Goal: Complete application form

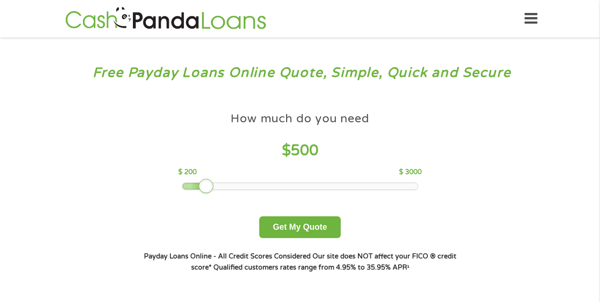
drag, startPoint x: 247, startPoint y: 186, endPoint x: 207, endPoint y: 184, distance: 40.3
click at [207, 184] on div at bounding box center [206, 186] width 15 height 15
click at [297, 222] on button "Get My Quote" at bounding box center [299, 227] width 81 height 22
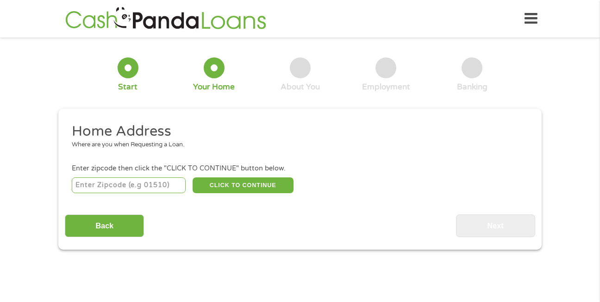
click at [77, 185] on input "number" at bounding box center [129, 185] width 114 height 16
type input "62301"
click at [232, 184] on button "CLICK TO CONTINUE" at bounding box center [243, 185] width 101 height 16
type input "62301"
type input "Quincy"
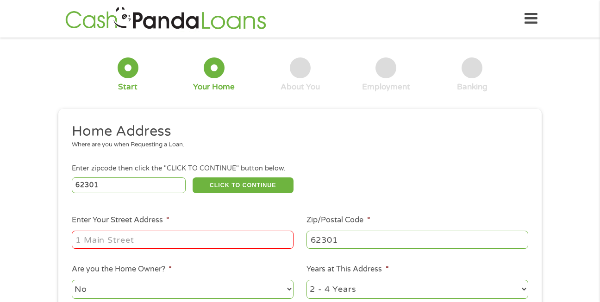
click at [75, 239] on input "Enter Your Street Address *" at bounding box center [183, 240] width 222 height 18
click at [420, 139] on h2 "Home Address" at bounding box center [297, 131] width 450 height 19
click at [77, 240] on input "Enter Your Street Address *" at bounding box center [183, 240] width 222 height 18
type input "[STREET_ADDRESS]"
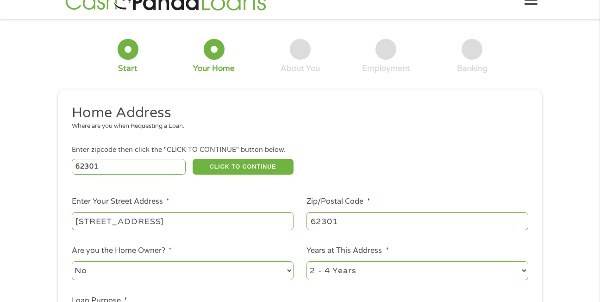
scroll to position [87, 0]
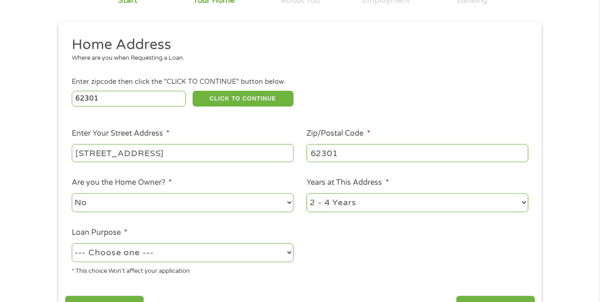
click at [525, 201] on select "1 Year or less 1 - 2 Years 2 - 4 Years Over 4 Years" at bounding box center [418, 202] width 222 height 19
select select "60months"
click at [307, 193] on select "1 Year or less 1 - 2 Years 2 - 4 Years Over 4 Years" at bounding box center [418, 202] width 222 height 19
click at [287, 253] on select "--- Choose one --- Pay Bills Debt Consolidation Home Improvement Major Purchase…" at bounding box center [183, 252] width 222 height 19
select select "medicalexpenses"
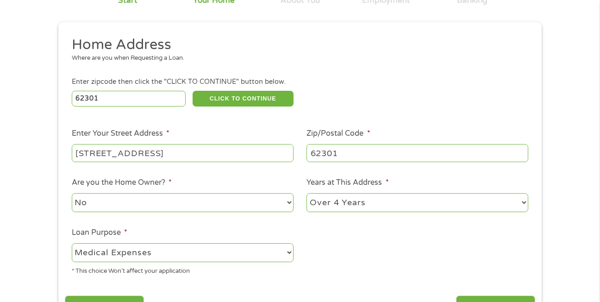
click at [72, 243] on select "--- Choose one --- Pay Bills Debt Consolidation Home Improvement Major Purchase…" at bounding box center [183, 252] width 222 height 19
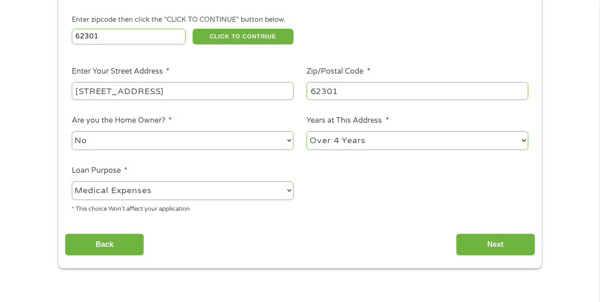
scroll to position [186, 0]
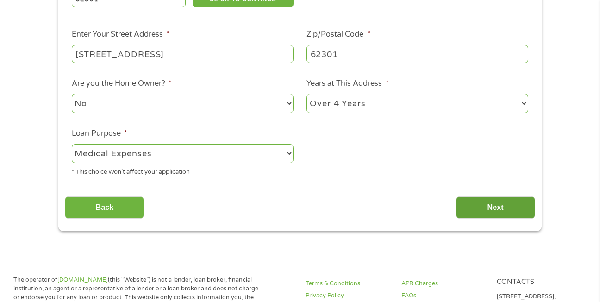
click at [501, 208] on input "Next" at bounding box center [495, 207] width 79 height 23
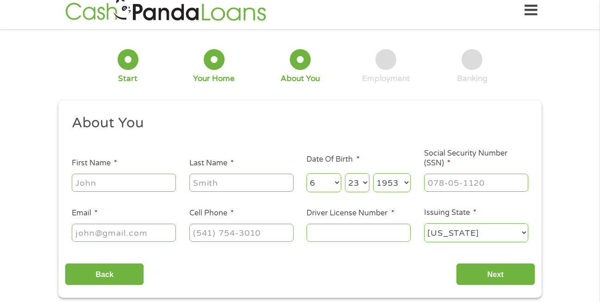
scroll to position [0, 0]
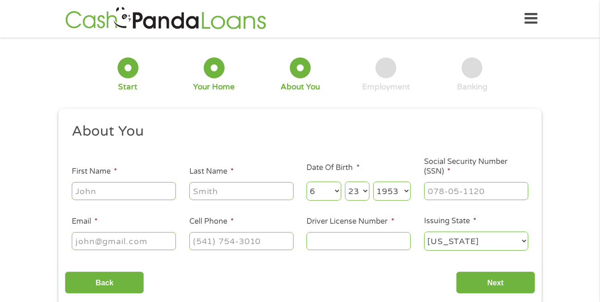
click at [77, 191] on input "First Name *" at bounding box center [124, 191] width 104 height 18
type input "[PERSON_NAME]"
type input "[PERSON_NAME][EMAIL_ADDRESS][PERSON_NAME][DOMAIN_NAME]"
type input "[PHONE_NUMBER]"
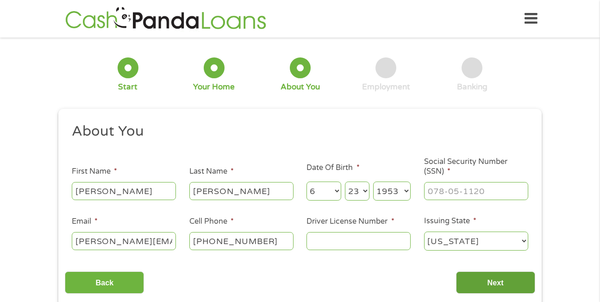
click at [494, 284] on input "Next" at bounding box center [495, 282] width 79 height 23
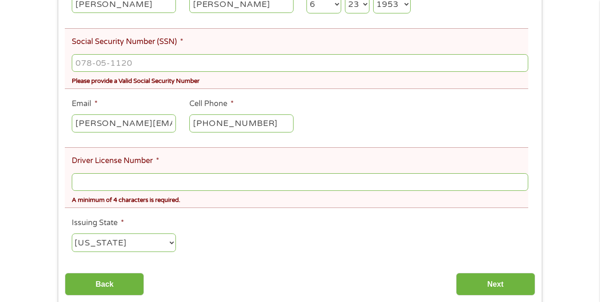
scroll to position [260, 0]
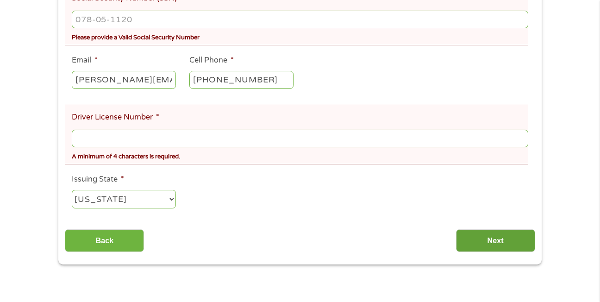
click at [497, 243] on input "Next" at bounding box center [495, 240] width 79 height 23
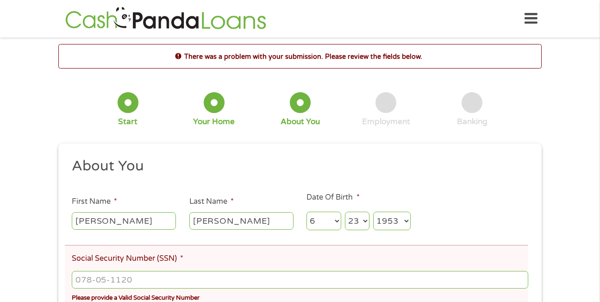
scroll to position [4, 4]
